Goal: Check status: Check status

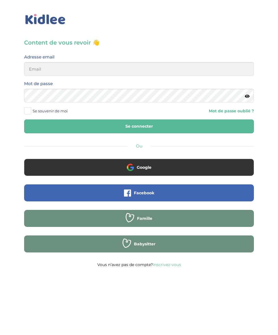
click at [43, 114] on span "Se souvenir de moi" at bounding box center [50, 110] width 35 height 7
click at [0, 0] on input "Se souvenir de moi" at bounding box center [0, 0] width 0 height 0
type input "mohagahlouz@gmail.com"
click at [24, 120] on button "Se connecter" at bounding box center [139, 127] width 230 height 14
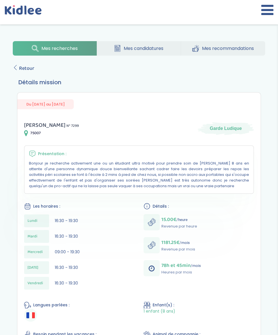
click at [266, 16] on icon at bounding box center [268, 10] width 12 height 14
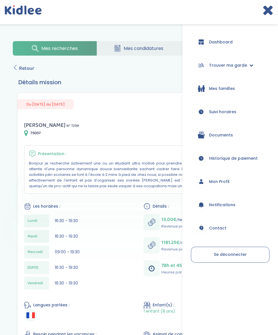
click at [237, 121] on link "Suivi horaires" at bounding box center [230, 112] width 79 height 20
click at [223, 112] on span "Suivi horaires" at bounding box center [222, 112] width 27 height 6
click at [236, 117] on link "Suivi horaires" at bounding box center [230, 112] width 79 height 20
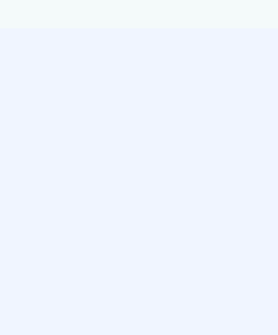
select select "février 2025"
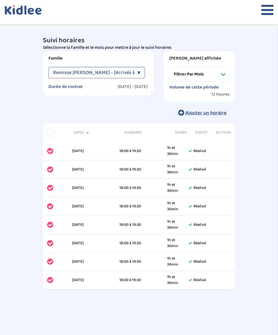
click at [138, 73] on div "▼" at bounding box center [138, 72] width 3 height 11
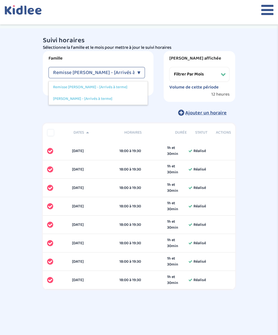
click at [109, 104] on div "Sergent Diane - [Arrivés à terme]" at bounding box center [98, 99] width 99 height 12
